Goal: Check status

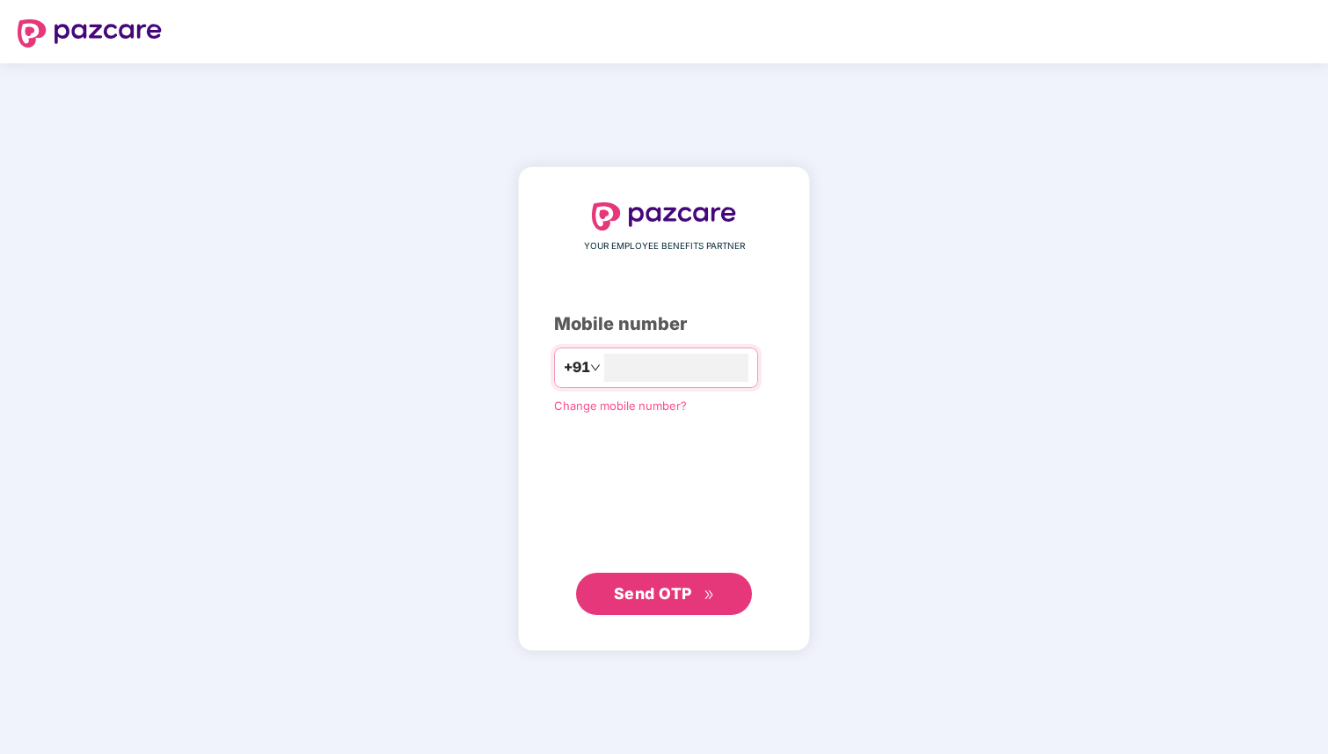
type input "**********"
click at [691, 614] on div "**********" at bounding box center [664, 409] width 292 height 484
click at [681, 602] on span "Send OTP" at bounding box center [653, 592] width 78 height 18
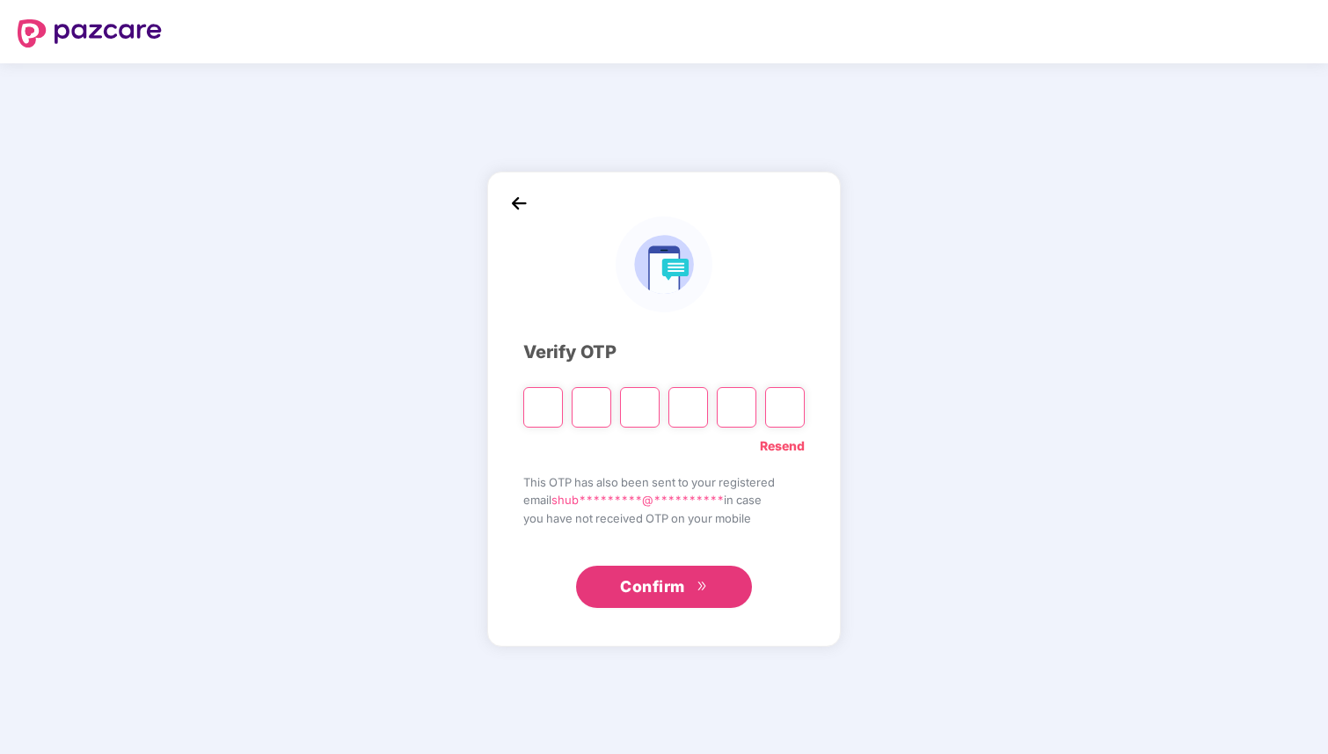
type input "*"
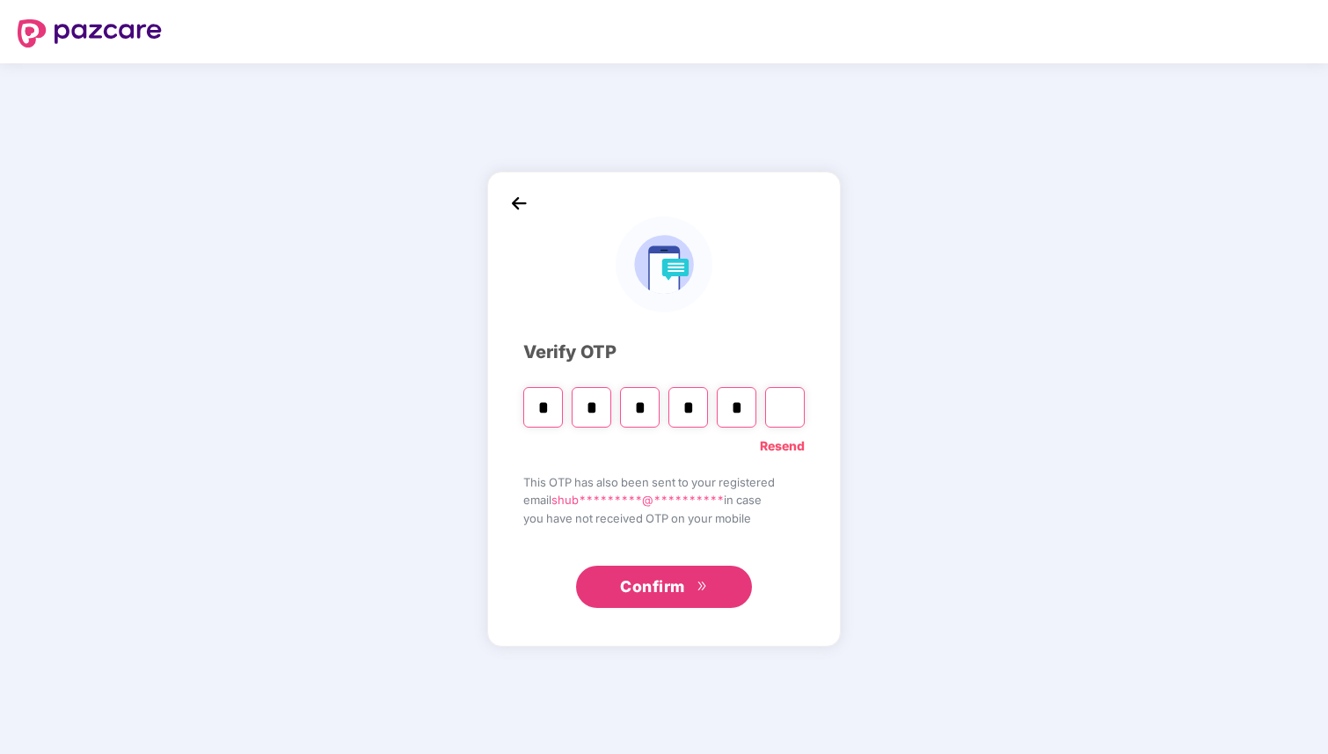
type input "*"
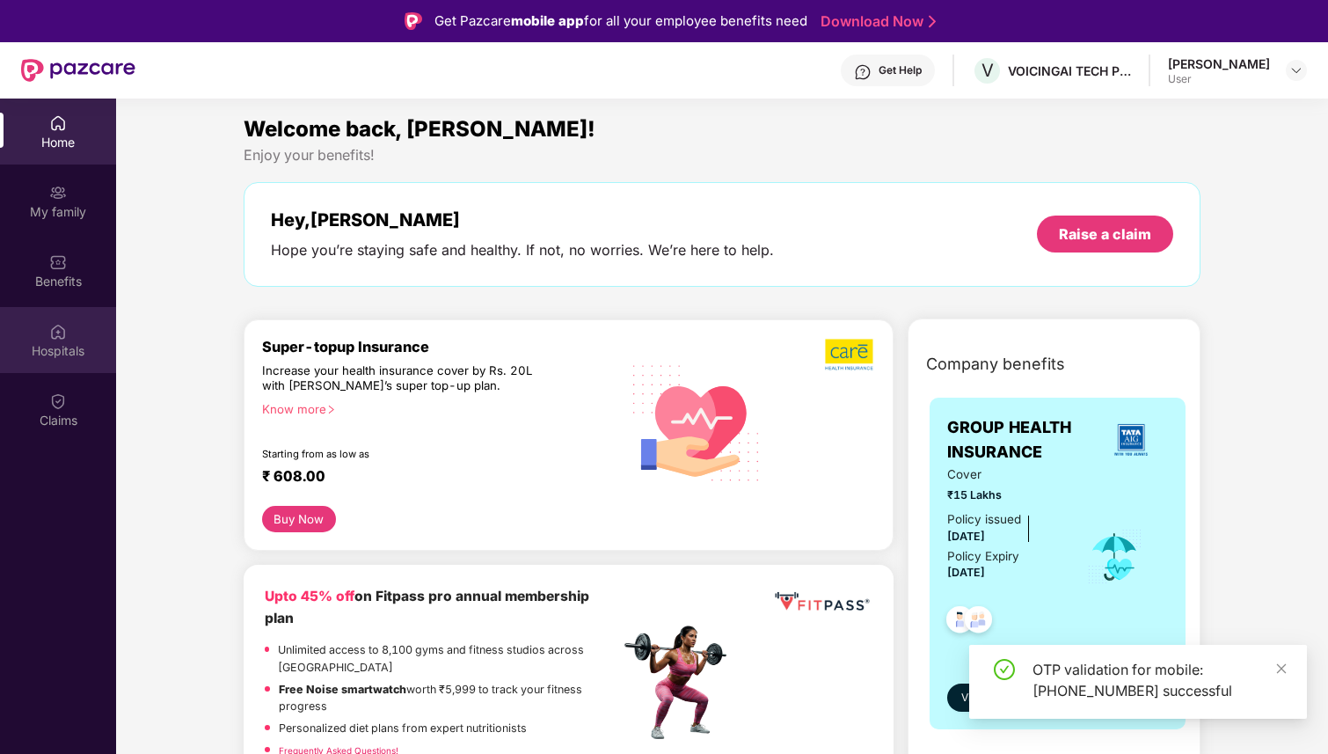
click at [64, 352] on div "Hospitals" at bounding box center [58, 351] width 116 height 18
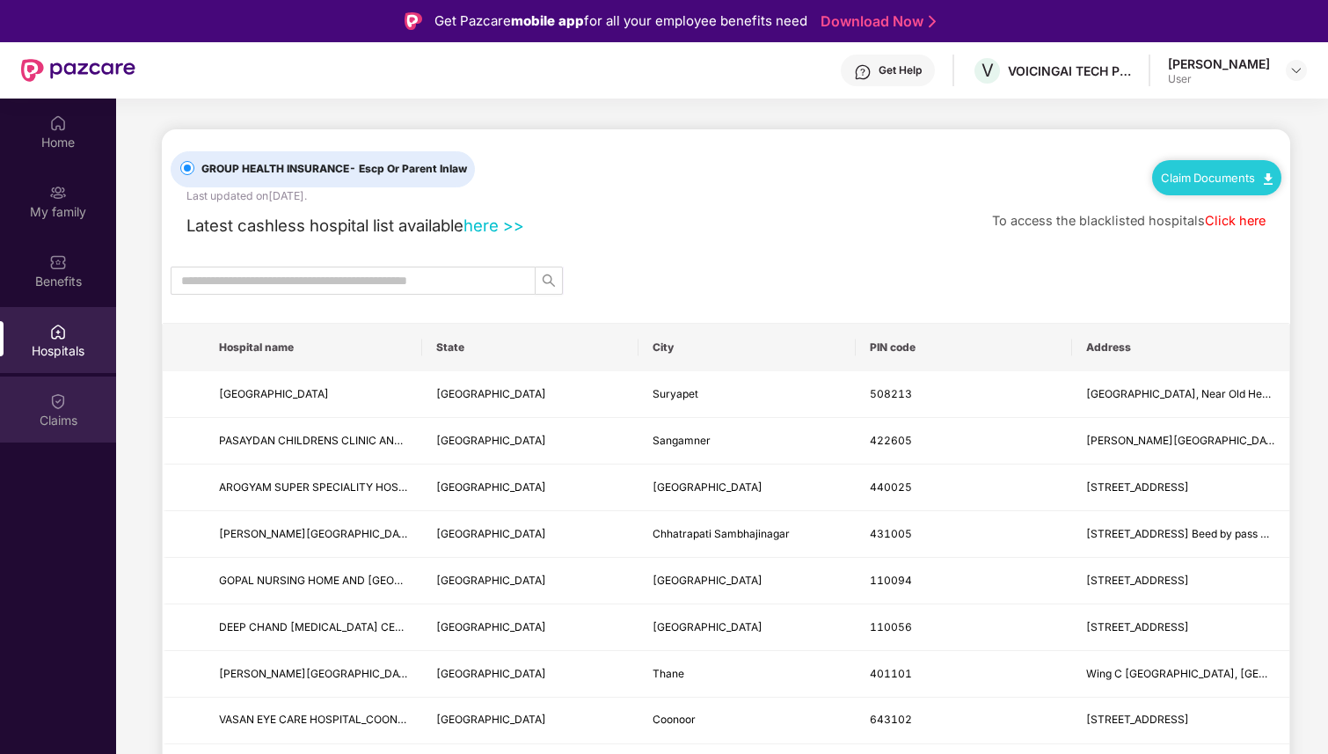
click at [76, 405] on div "Claims" at bounding box center [58, 410] width 116 height 66
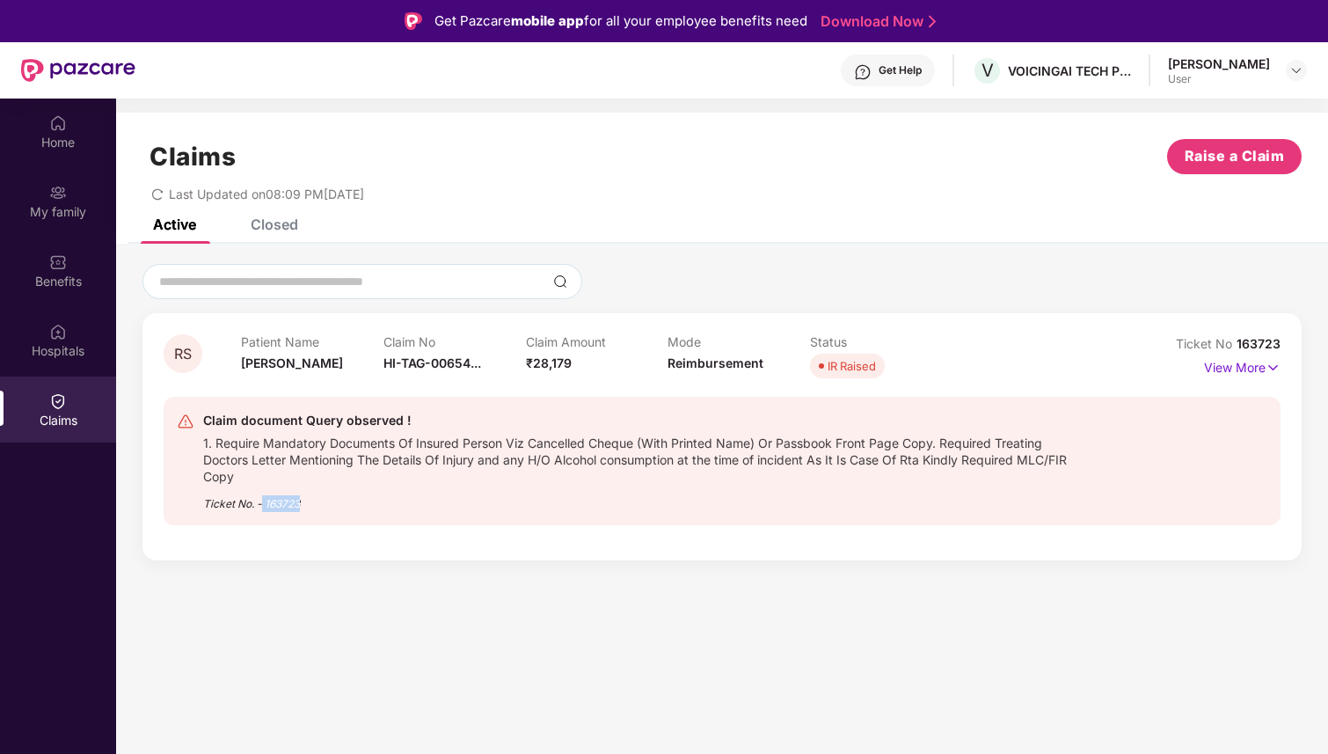
drag, startPoint x: 320, startPoint y: 500, endPoint x: 390, endPoint y: 500, distance: 69.5
click at [390, 500] on div "Ticket No. - 163723" at bounding box center [644, 498] width 882 height 27
drag, startPoint x: 422, startPoint y: 450, endPoint x: 620, endPoint y: 445, distance: 198.0
click at [620, 446] on div "1. Require Mandatory Documents Of Insured Person Viz Cancelled Cheque (With Pri…" at bounding box center [644, 458] width 882 height 54
drag, startPoint x: 658, startPoint y: 443, endPoint x: 919, endPoint y: 439, distance: 261.3
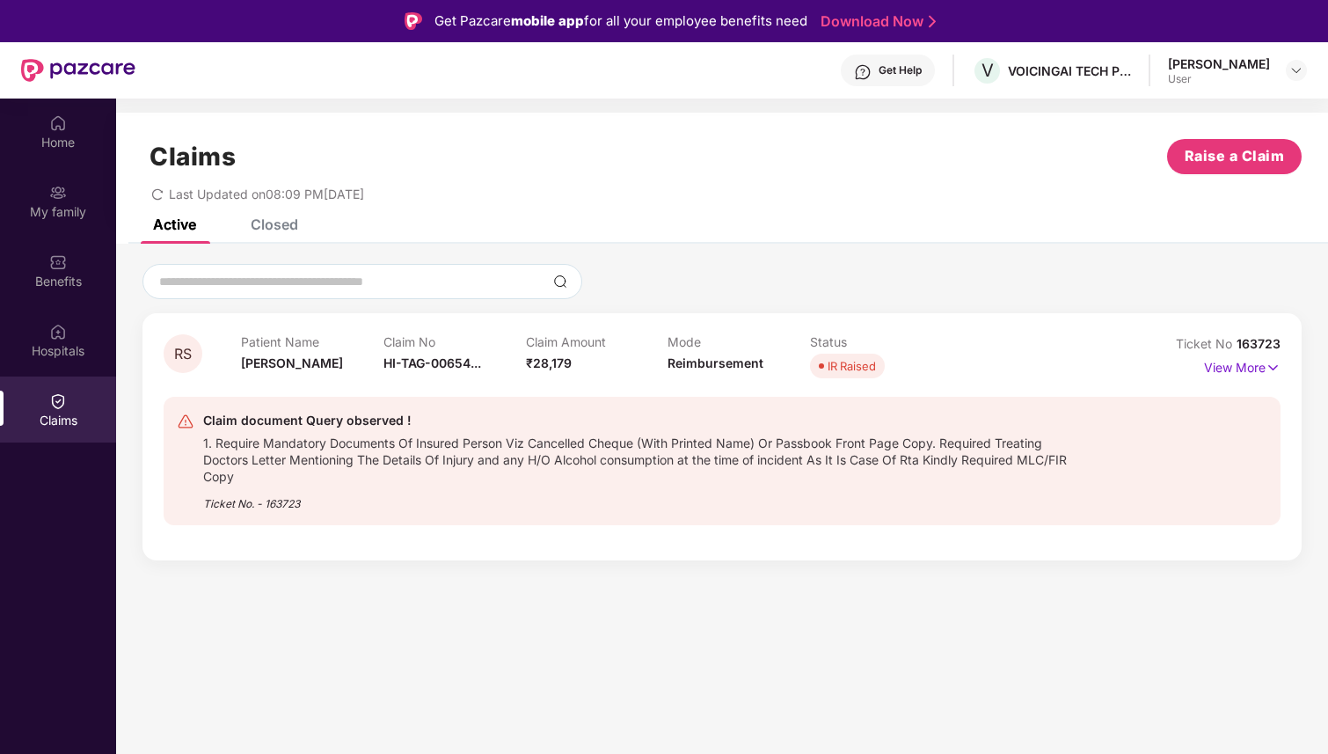
click at [919, 439] on div "1. Require Mandatory Documents Of Insured Person Viz Cancelled Cheque (With Pri…" at bounding box center [644, 458] width 882 height 54
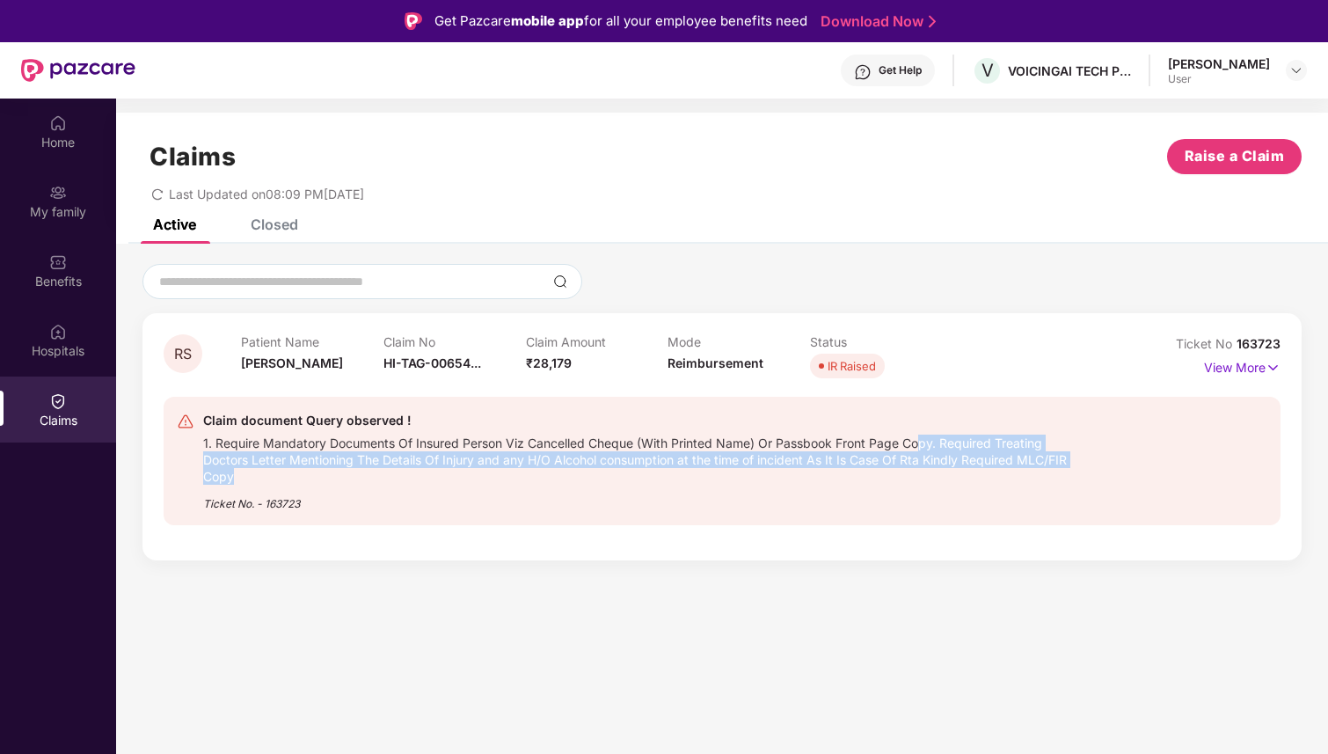
drag, startPoint x: 919, startPoint y: 439, endPoint x: 1033, endPoint y: 472, distance: 118.3
click at [1033, 473] on div "1. Require Mandatory Documents Of Insured Person Viz Cancelled Cheque (With Pri…" at bounding box center [644, 458] width 882 height 54
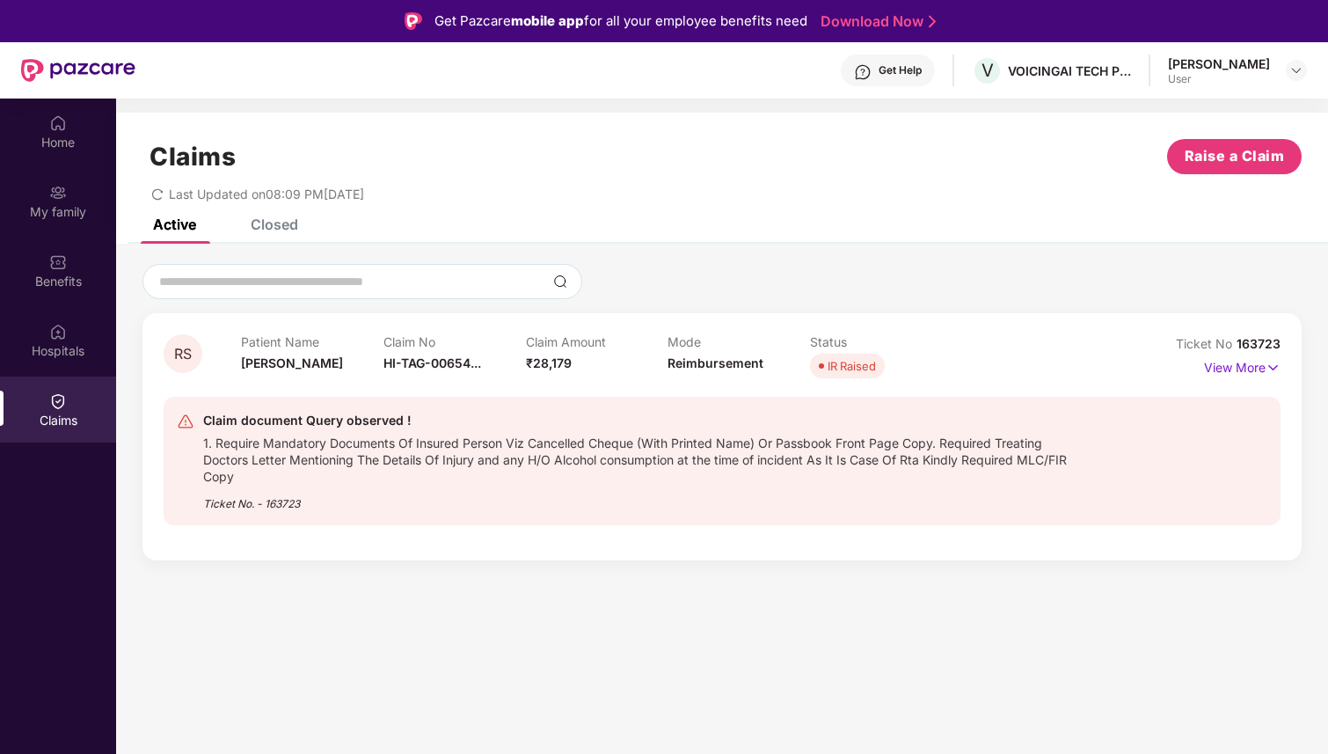
click at [725, 523] on div "Claim document Query observed ! 1. Require Mandatory Documents Of Insured Perso…" at bounding box center [722, 461] width 1117 height 128
click at [857, 357] on div "IR Raised" at bounding box center [852, 366] width 48 height 18
click at [1262, 369] on p "View More" at bounding box center [1242, 366] width 77 height 24
